Goal: Task Accomplishment & Management: Use online tool/utility

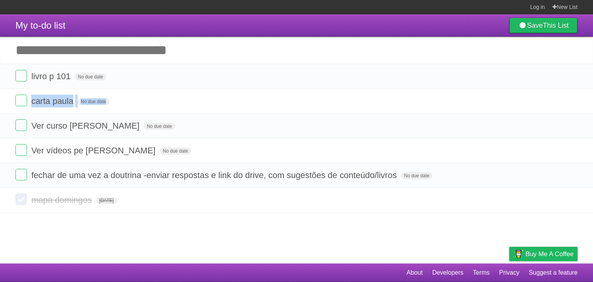
click at [195, 100] on form "carta paula No due date White Red Blue Green Purple Orange" at bounding box center [296, 101] width 562 height 13
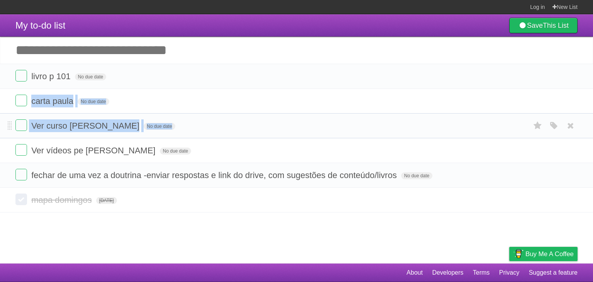
drag, startPoint x: 0, startPoint y: 0, endPoint x: 223, endPoint y: 135, distance: 260.9
click at [223, 135] on ul "livro p 101 No due date White Red Blue Green Purple Orange carta [PERSON_NAME] …" at bounding box center [296, 126] width 593 height 124
click at [223, 135] on li "Ver curso [PERSON_NAME] No due date White Red Blue Green Purple Orange" at bounding box center [296, 125] width 593 height 25
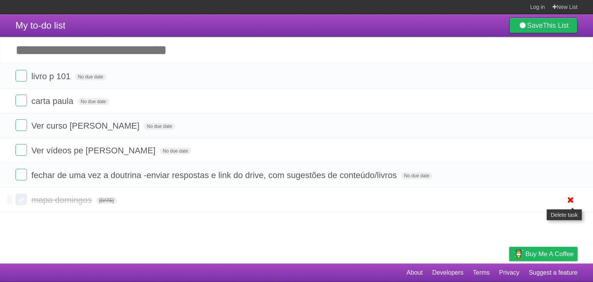
click at [565, 201] on icon at bounding box center [570, 199] width 11 height 13
click at [339, 129] on form "Ver curso [PERSON_NAME] No due date White Red Blue Green Purple Orange" at bounding box center [296, 125] width 562 height 13
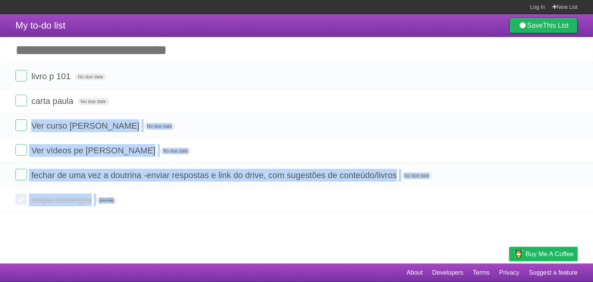
drag, startPoint x: 339, startPoint y: 129, endPoint x: 345, endPoint y: 221, distance: 92.9
click at [345, 221] on article "My to-do list Save This List Add another task ********* livro p 101 No due date…" at bounding box center [296, 138] width 593 height 249
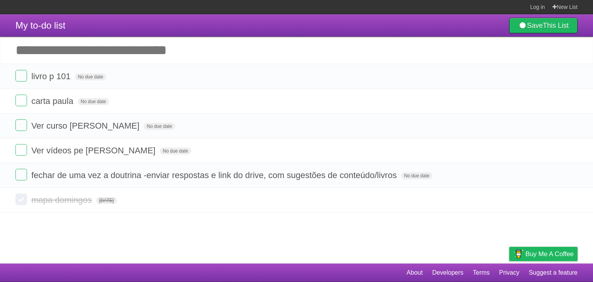
click at [345, 221] on article "My to-do list Save This List Add another task ********* livro p 101 No due date…" at bounding box center [296, 138] width 593 height 249
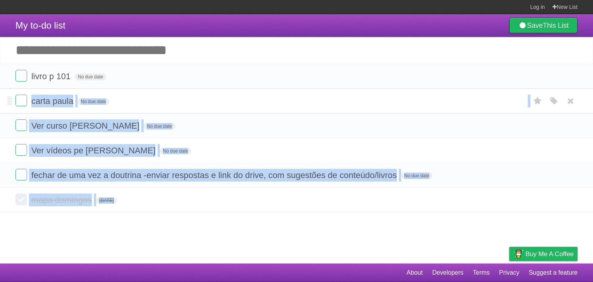
drag, startPoint x: 345, startPoint y: 221, endPoint x: 332, endPoint y: 93, distance: 128.8
click at [332, 93] on article "My to-do list Save This List Add another task ********* livro p 101 No due date…" at bounding box center [296, 138] width 593 height 249
click at [332, 93] on li "carta paula No due date White Red Blue Green Purple Orange" at bounding box center [296, 100] width 593 height 25
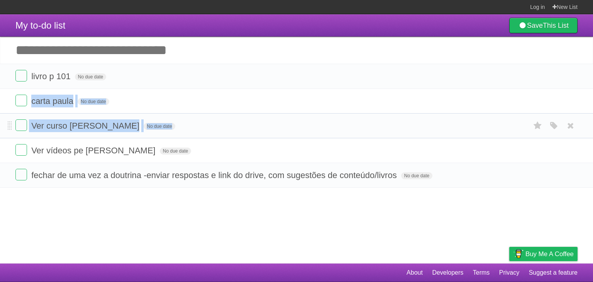
click at [230, 118] on li "Ver curso [PERSON_NAME] No due date White Red Blue Green Purple Orange" at bounding box center [296, 125] width 593 height 25
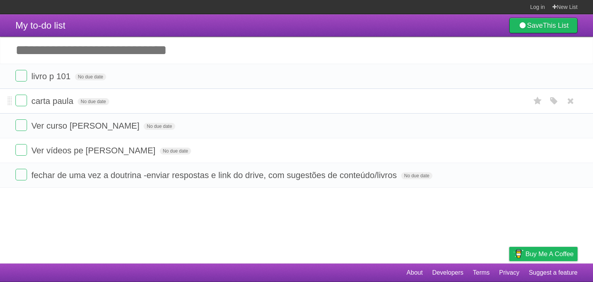
click at [168, 98] on form "carta paula No due date White Red Blue Green Purple Orange" at bounding box center [296, 101] width 562 height 13
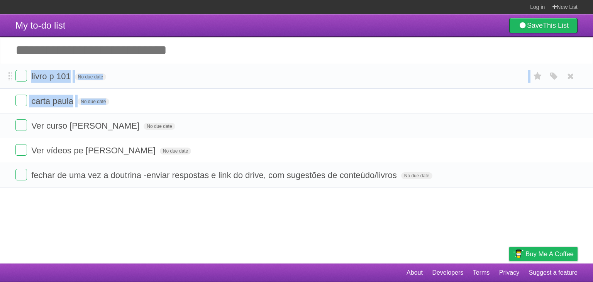
drag, startPoint x: 168, startPoint y: 98, endPoint x: 188, endPoint y: 79, distance: 27.3
click at [188, 79] on ul "livro p 101 No due date White Red Blue Green Purple Orange carta [PERSON_NAME] …" at bounding box center [296, 126] width 593 height 124
click at [188, 79] on form "livro p 101 No due date White Red Blue Green Purple Orange" at bounding box center [296, 76] width 562 height 13
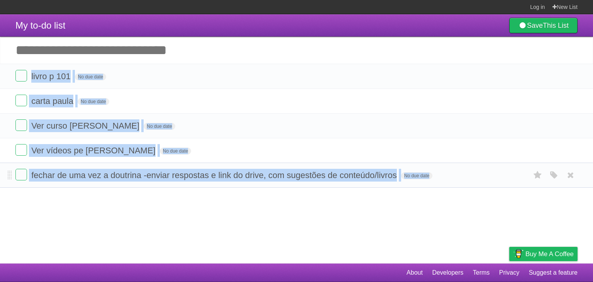
drag, startPoint x: 188, startPoint y: 79, endPoint x: 215, endPoint y: 164, distance: 88.7
click at [215, 164] on ul "livro p 101 No due date White Red Blue Green Purple Orange carta [PERSON_NAME] …" at bounding box center [296, 126] width 593 height 124
click at [215, 164] on li "fechar de uma vez a doutrina -enviar respostas e link do drive, com sugestões d…" at bounding box center [296, 174] width 593 height 25
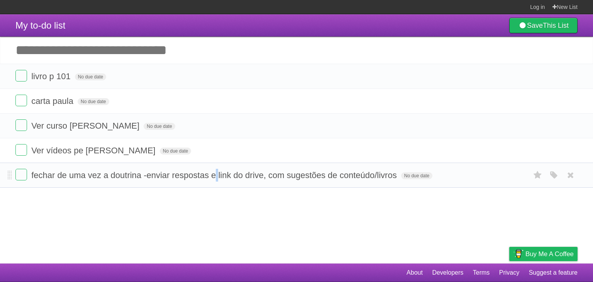
click at [215, 164] on li "fechar de uma vez a doutrina -enviar respostas e link do drive, com sugestões d…" at bounding box center [296, 174] width 593 height 25
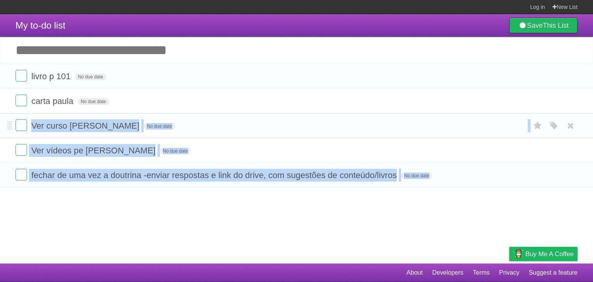
drag, startPoint x: 215, startPoint y: 164, endPoint x: 201, endPoint y: 124, distance: 41.9
click at [201, 124] on ul "livro p 101 No due date White Red Blue Green Purple Orange carta [PERSON_NAME] …" at bounding box center [296, 126] width 593 height 124
click at [201, 124] on form "Ver curso [PERSON_NAME] No due date White Red Blue Green Purple Orange" at bounding box center [296, 125] width 562 height 13
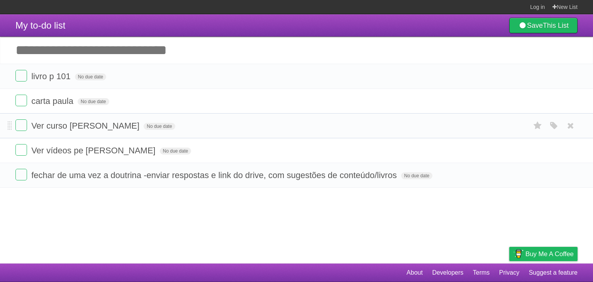
click at [201, 124] on form "Ver curso [PERSON_NAME] No due date White Red Blue Green Purple Orange" at bounding box center [296, 125] width 562 height 13
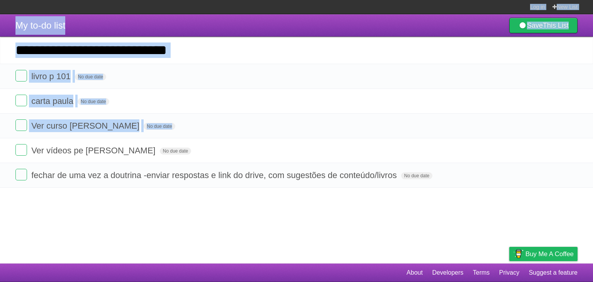
drag, startPoint x: 201, startPoint y: 124, endPoint x: 166, endPoint y: 1, distance: 128.4
click at [166, 1] on body "Log in New List Log in Save list Create a new list My to-do list Save This List…" at bounding box center [296, 141] width 593 height 282
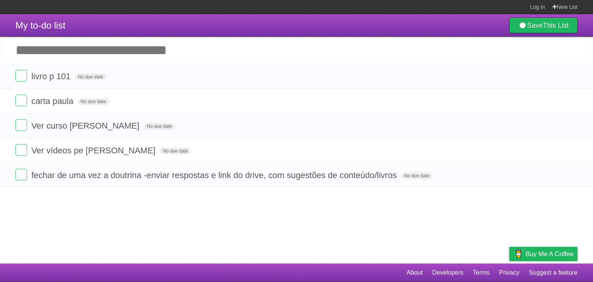
click at [166, 1] on section "Log in New List" at bounding box center [296, 7] width 593 height 14
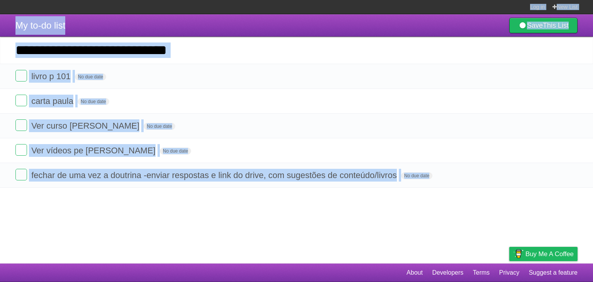
drag, startPoint x: 166, startPoint y: 1, endPoint x: 210, endPoint y: 198, distance: 202.1
click at [210, 198] on body "Log in New List Log in Save list Create a new list My to-do list Save This List…" at bounding box center [296, 141] width 593 height 282
click at [210, 198] on article "My to-do list Save This List Add another task ********* livro p 101 No due date…" at bounding box center [296, 138] width 593 height 249
